Goal: Information Seeking & Learning: Find specific fact

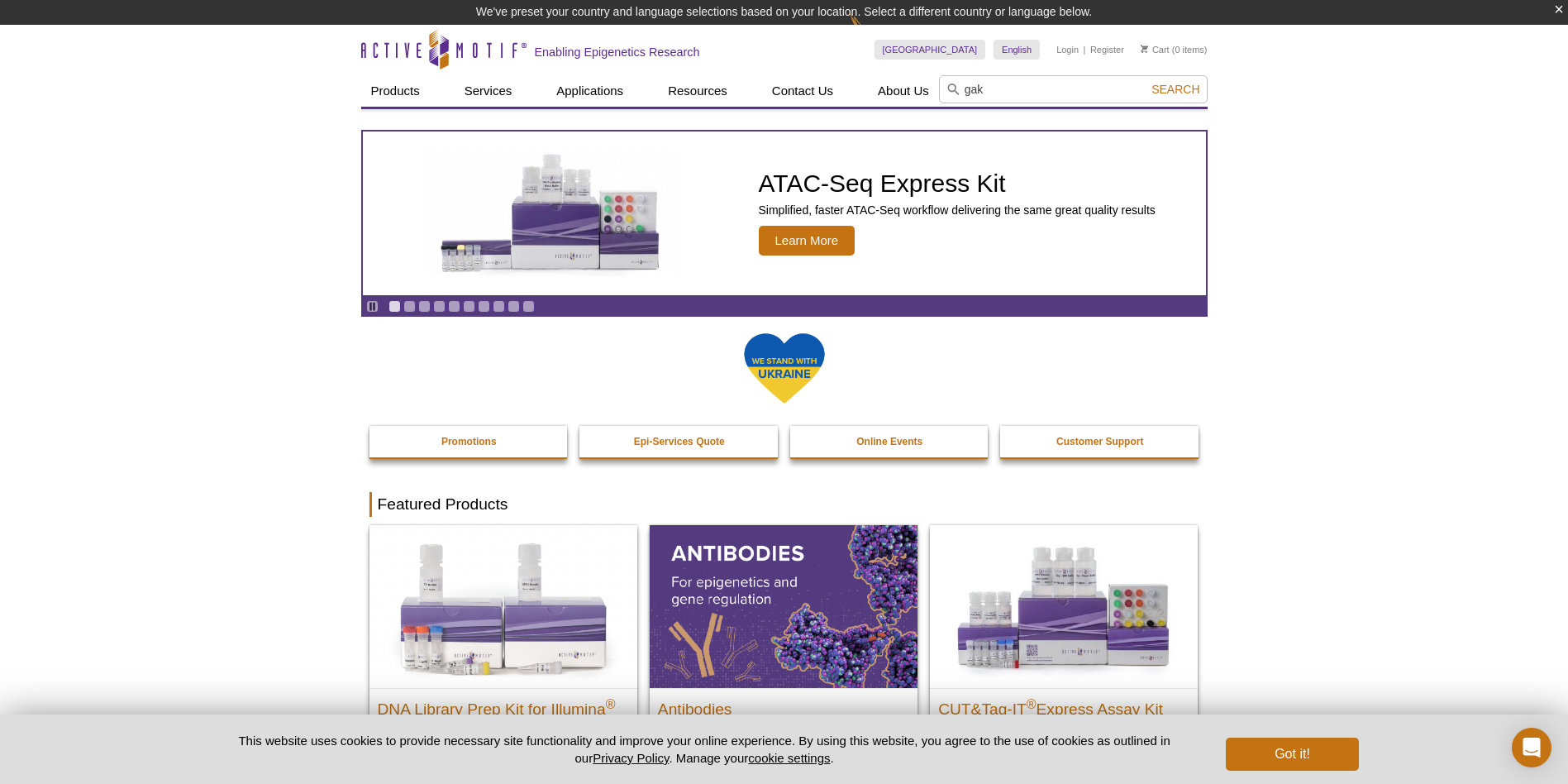
type input "gak"
click at [1147, 82] on button "Search" at bounding box center [1176, 89] width 58 height 15
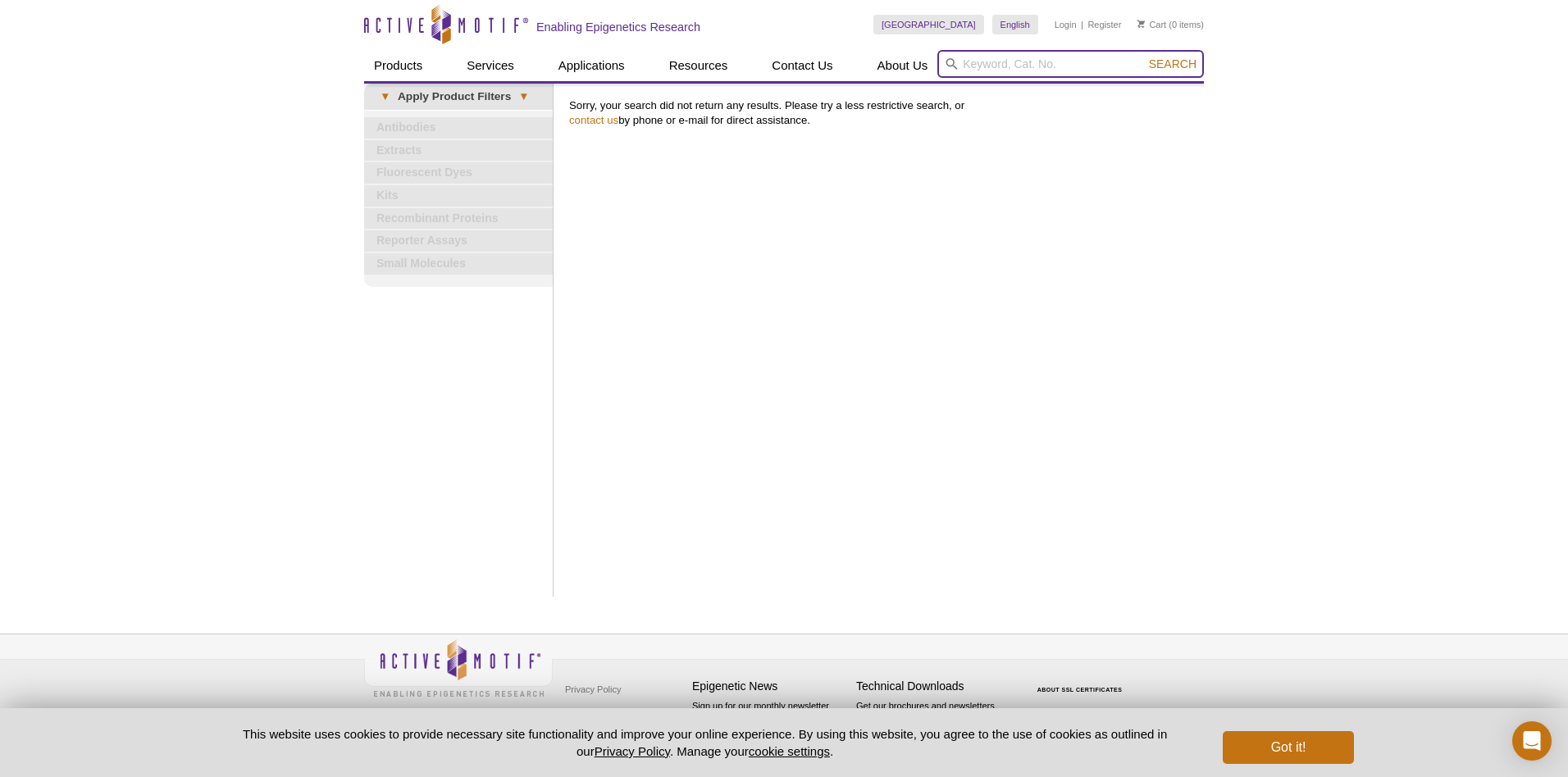
click at [1017, 64] on input "search" at bounding box center [1070, 64] width 267 height 28
type input "gak"
click at [1144, 57] on button "Search" at bounding box center [1173, 64] width 58 height 15
